Goal: Task Accomplishment & Management: Use online tool/utility

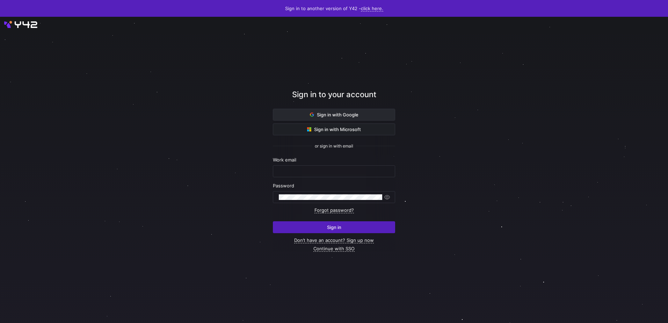
click at [345, 113] on span "Sign in with Google" at bounding box center [334, 115] width 49 height 6
